Goal: Find specific page/section: Find specific page/section

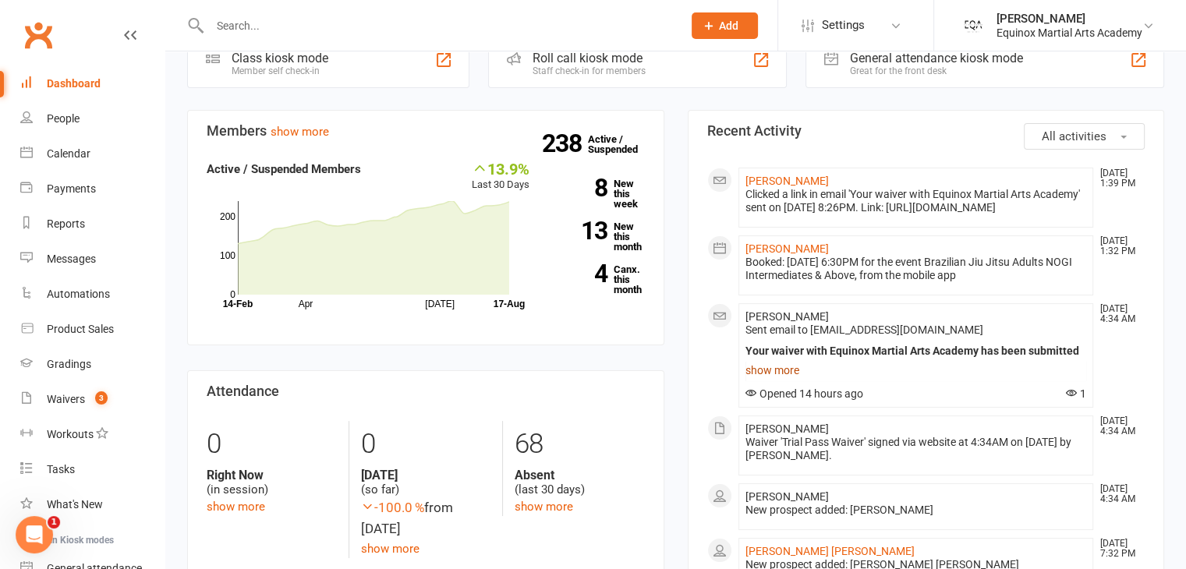
scroll to position [128, 0]
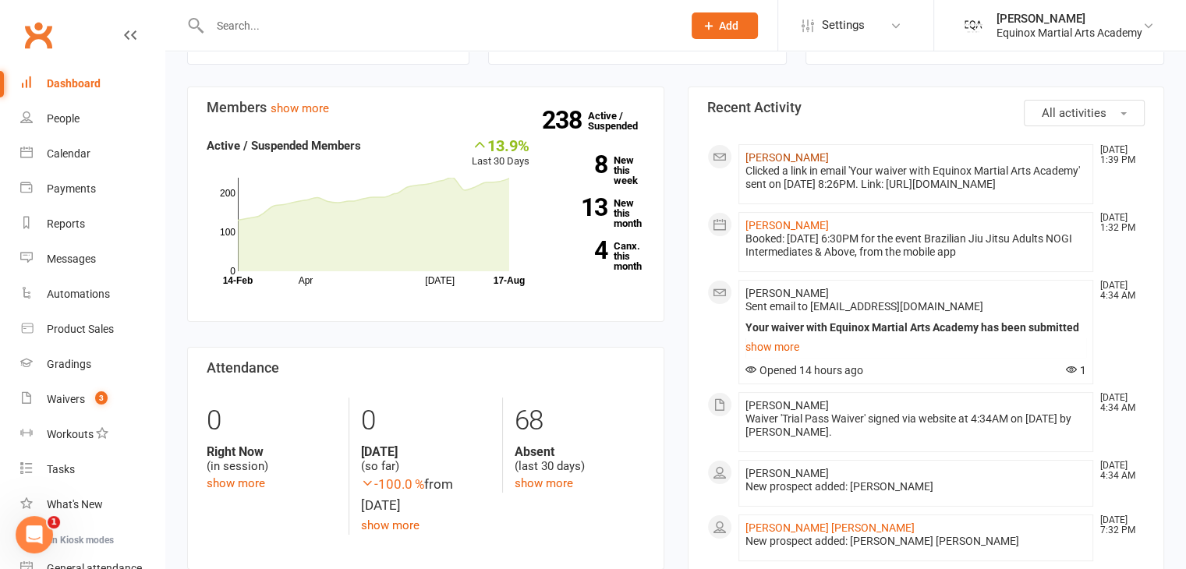
click at [762, 158] on link "[PERSON_NAME]" at bounding box center [787, 157] width 83 height 12
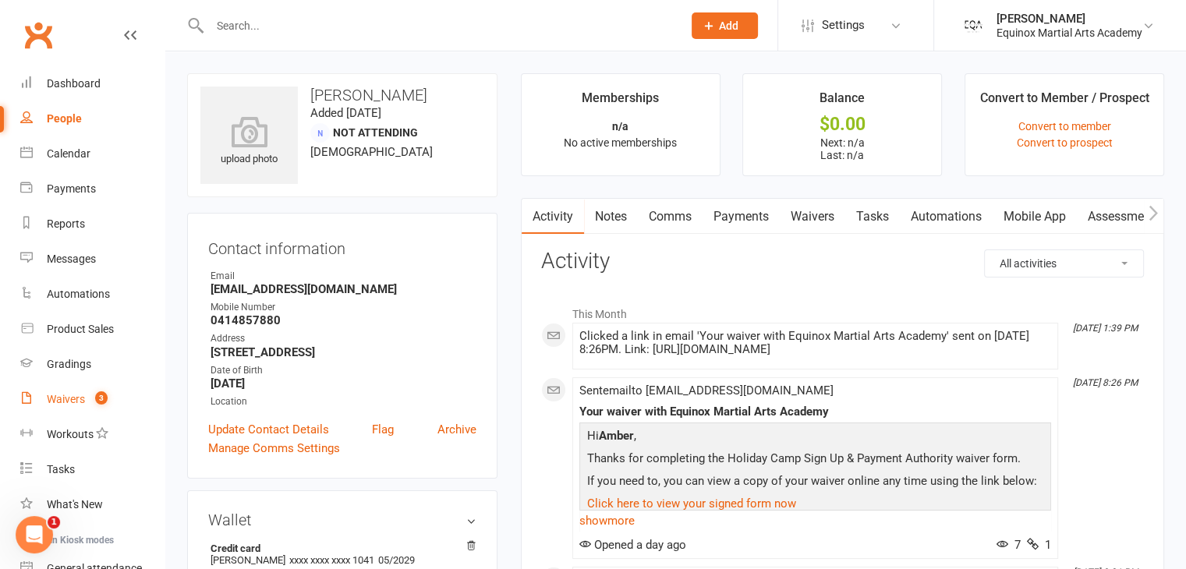
click at [65, 400] on div "Waivers" at bounding box center [66, 399] width 38 height 12
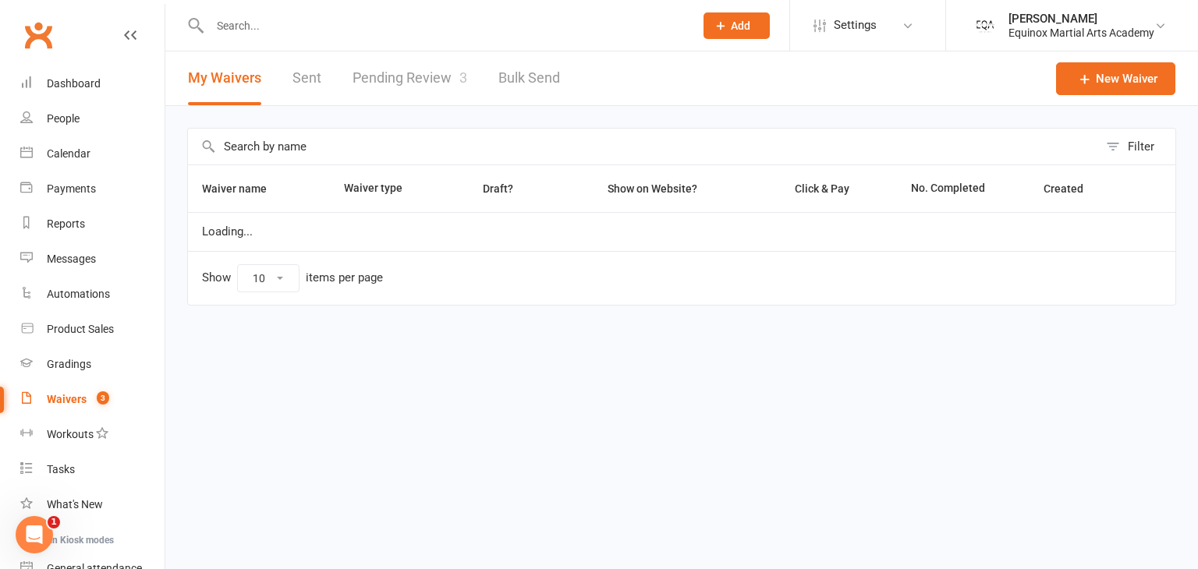
select select "50"
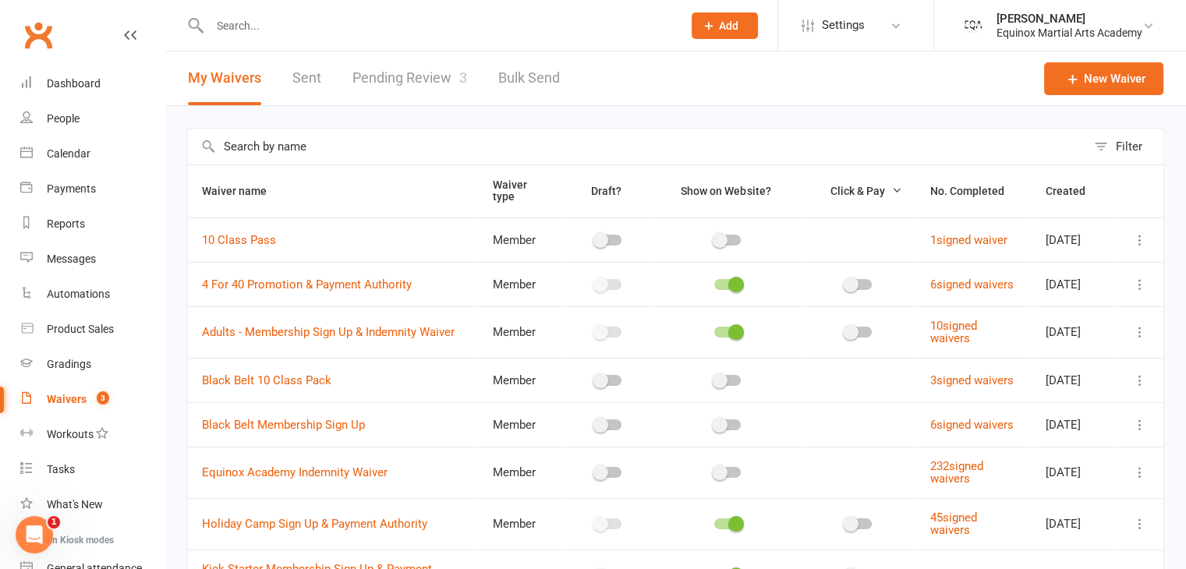
click at [412, 88] on link "Pending Review 3" at bounding box center [410, 78] width 115 height 54
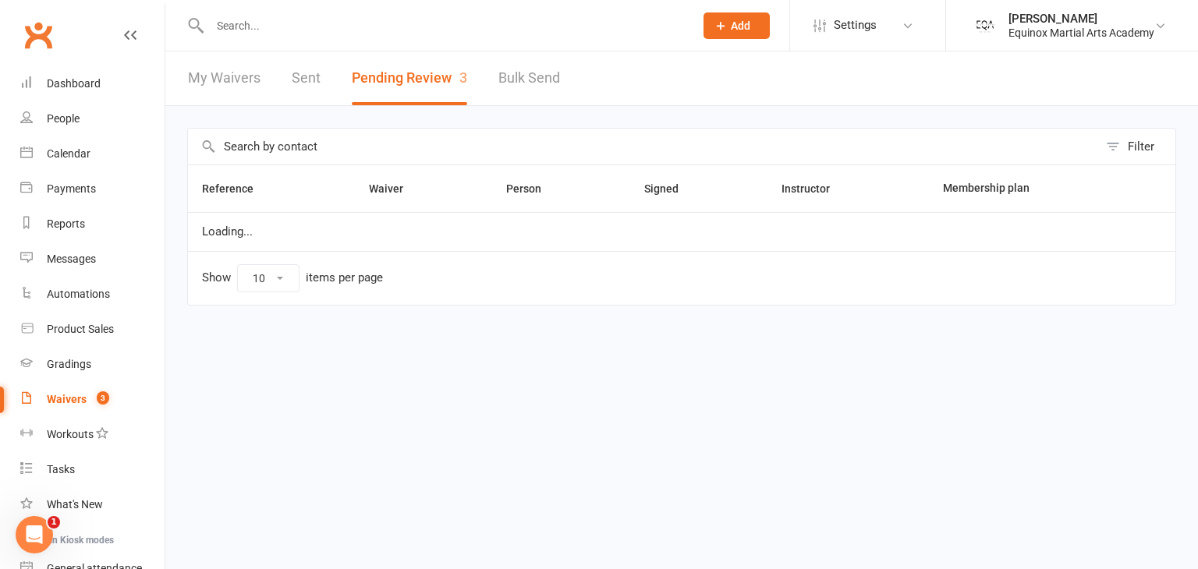
select select "50"
